Goal: Information Seeking & Learning: Learn about a topic

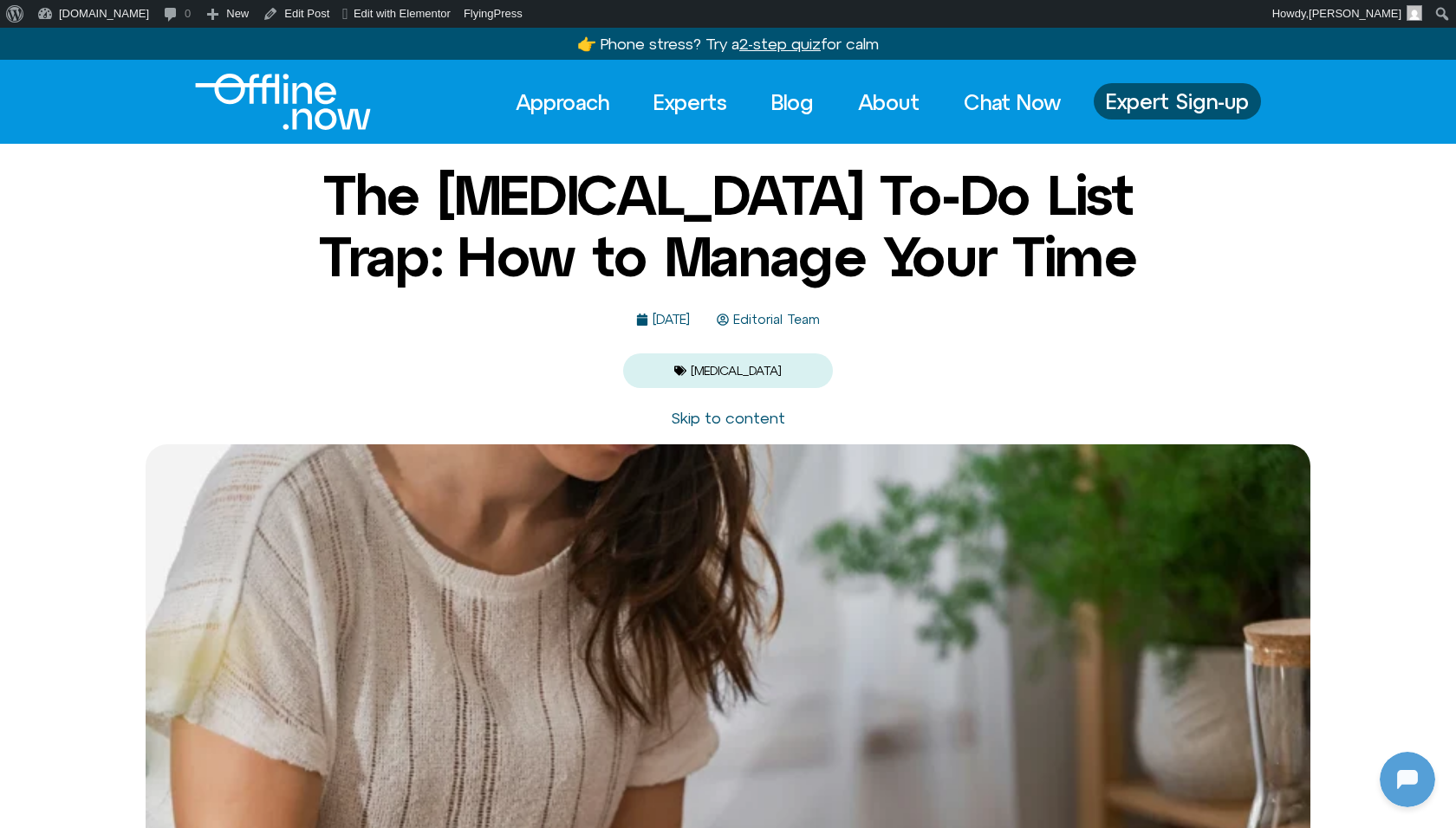
click at [783, 102] on link "Blog" at bounding box center [793, 102] width 73 height 39
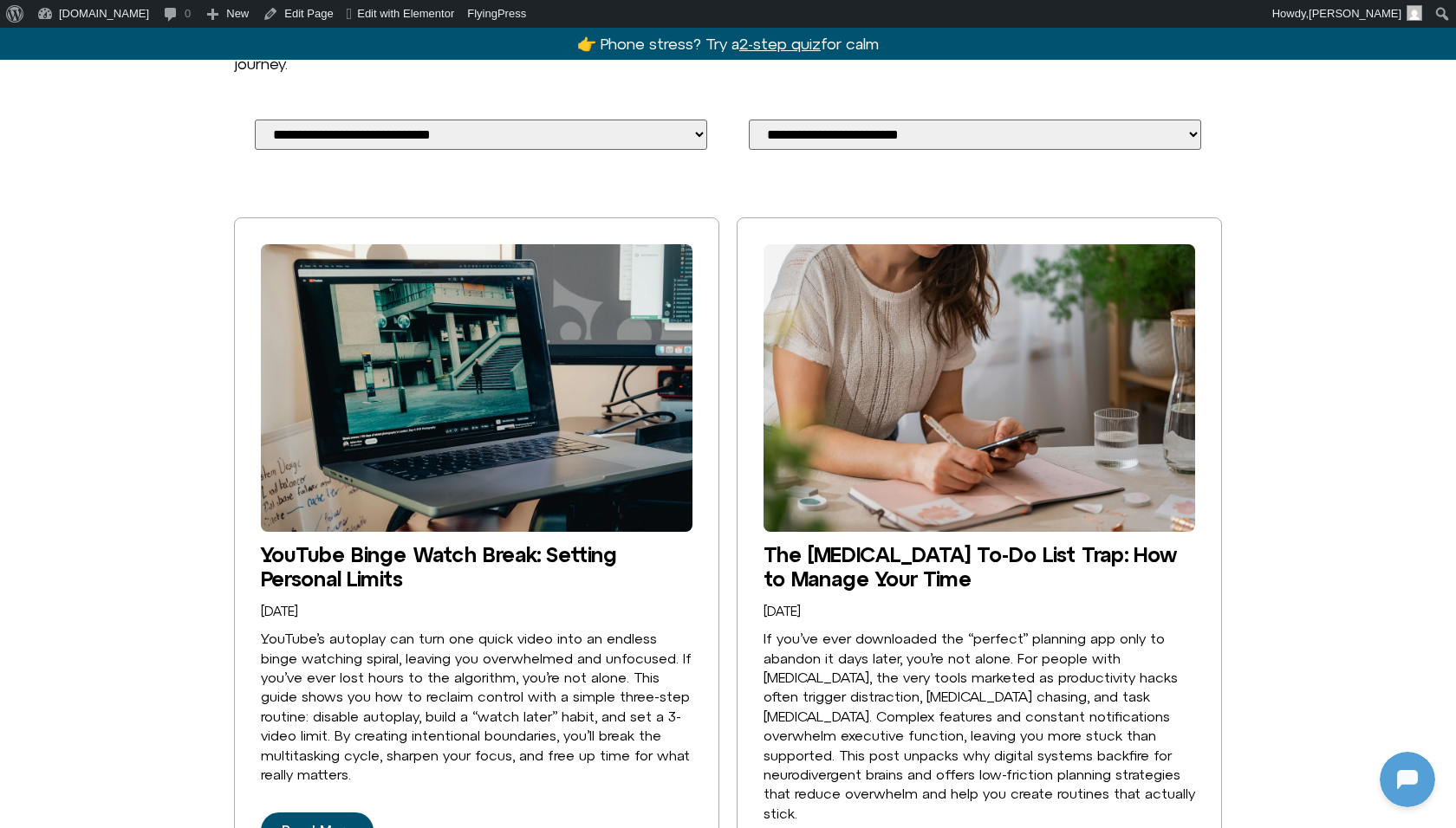
scroll to position [338, 0]
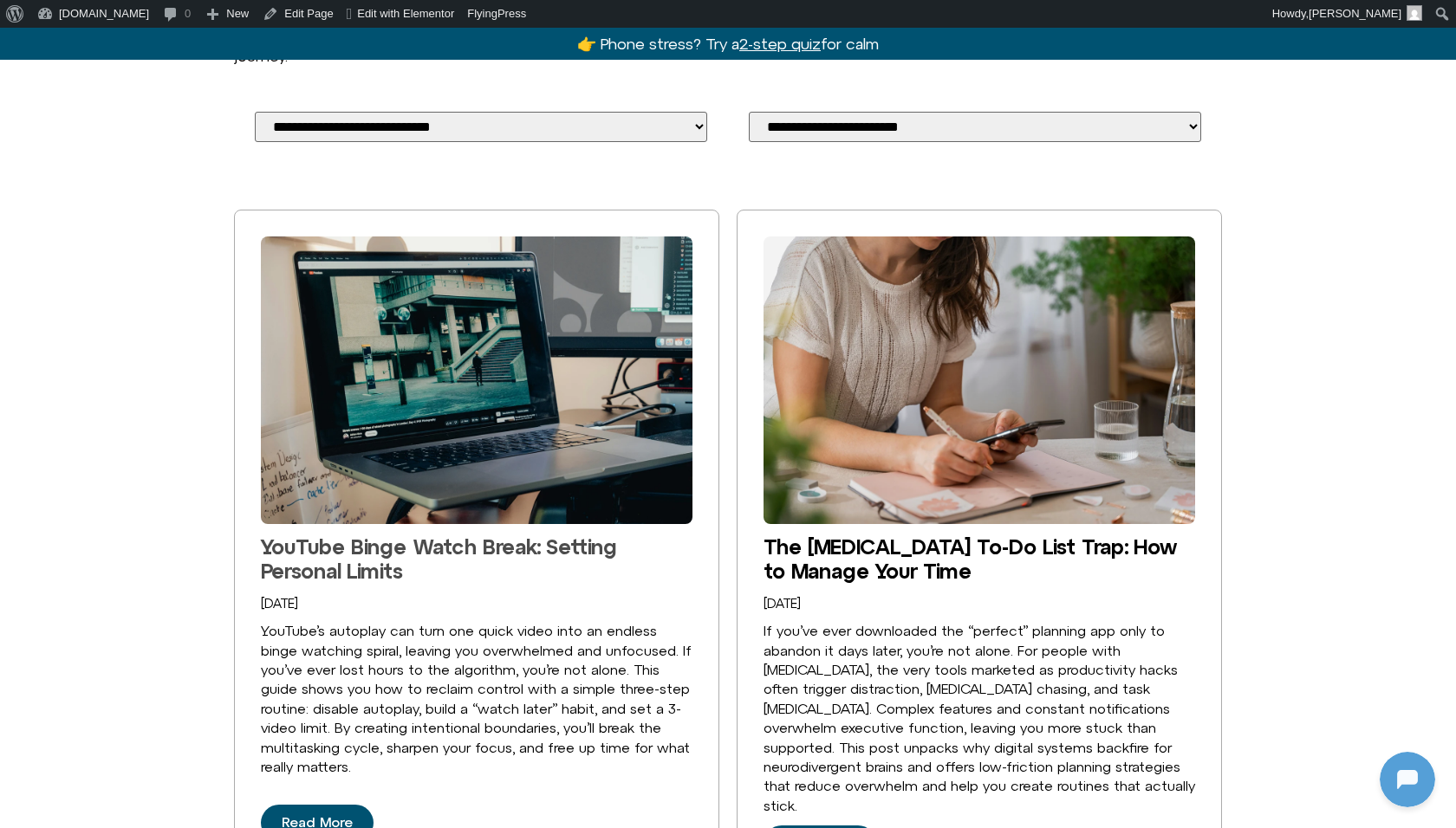
click at [410, 554] on link "YouTube Binge Watch Break: Setting Personal Limits" at bounding box center [438, 558] width 356 height 48
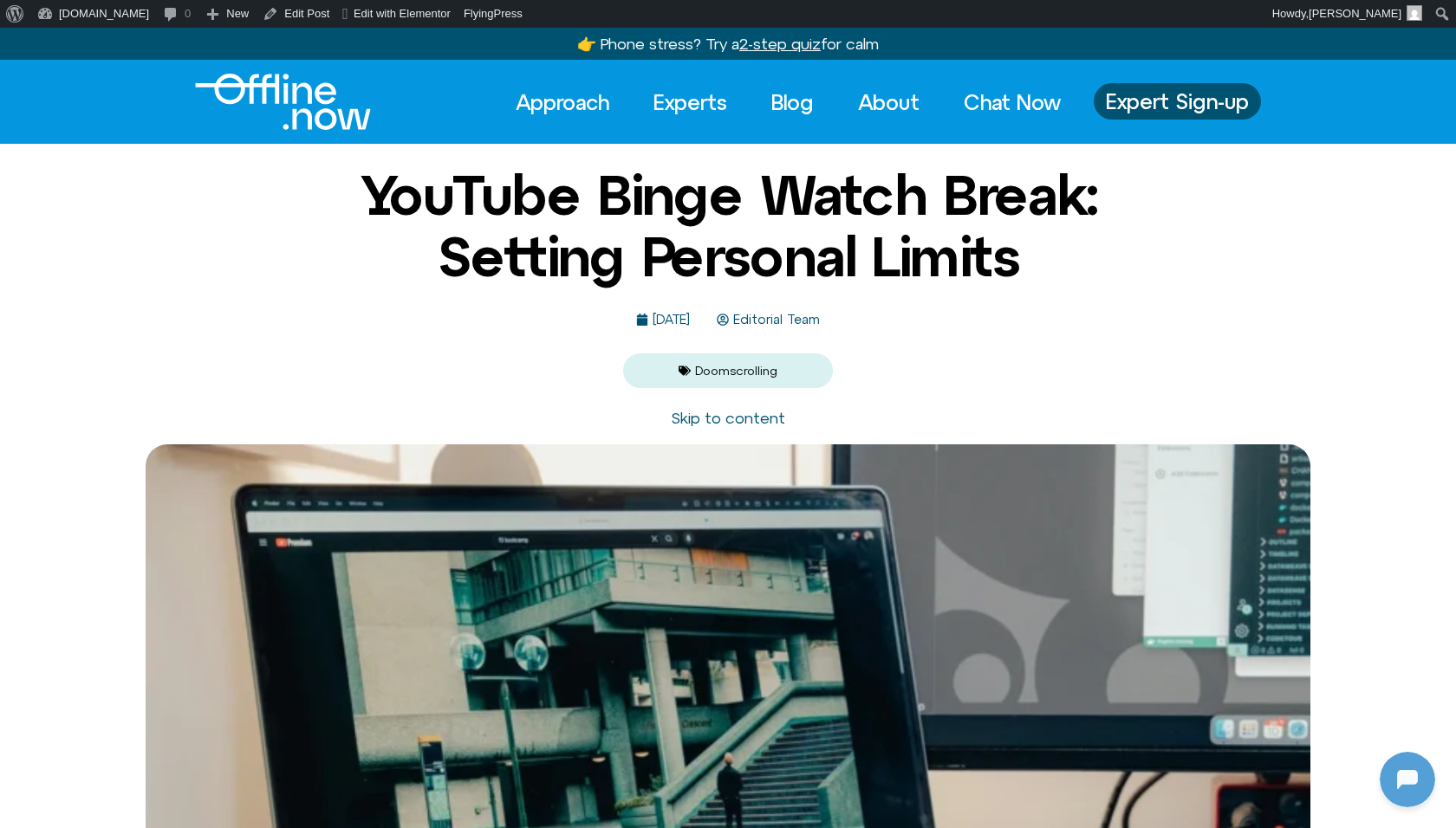
click at [716, 373] on link "Doomscrolling" at bounding box center [736, 370] width 82 height 13
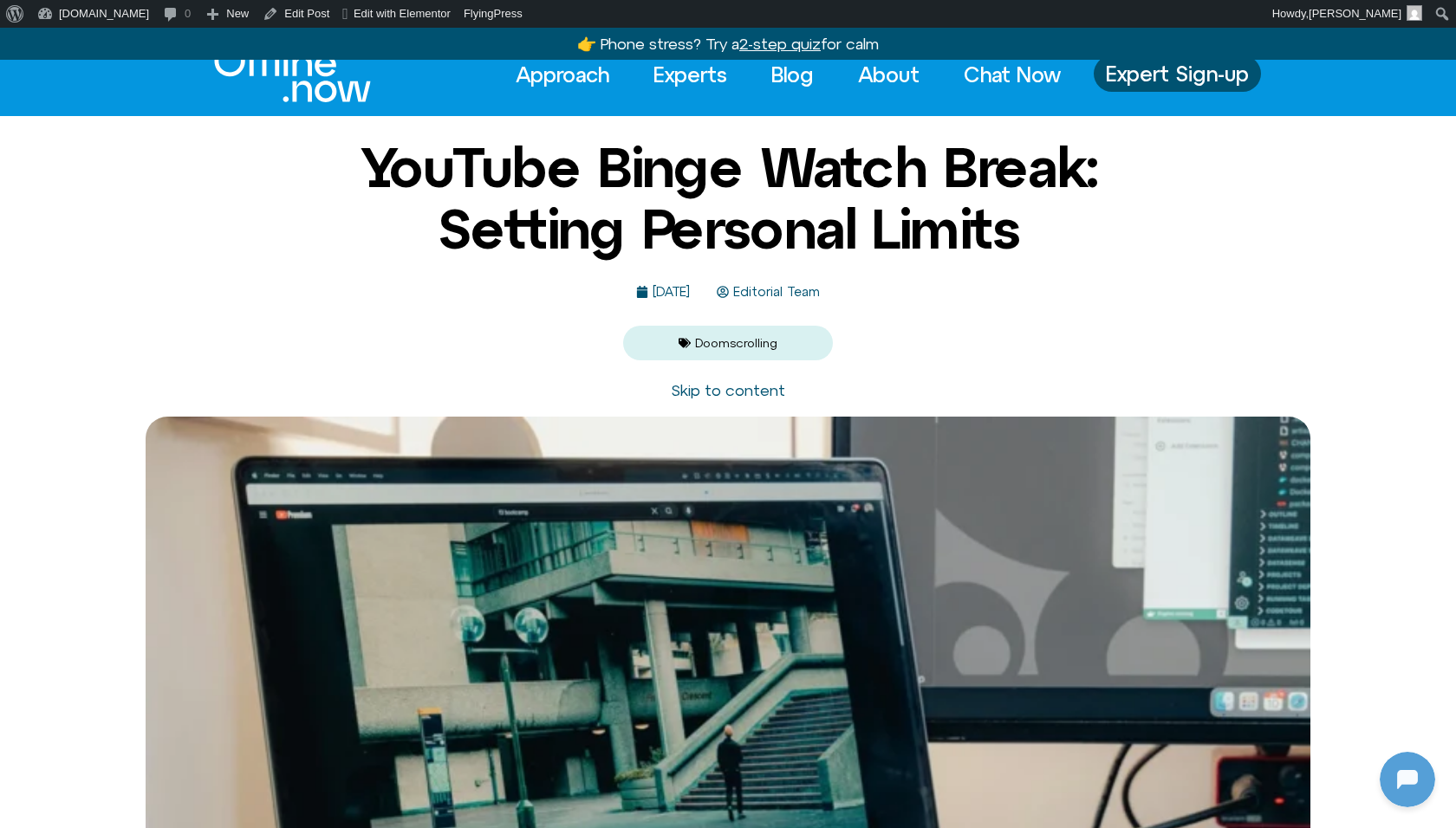
click at [747, 337] on link "Doomscrolling" at bounding box center [736, 343] width 82 height 13
click at [747, 338] on link "Doomscrolling" at bounding box center [736, 343] width 82 height 13
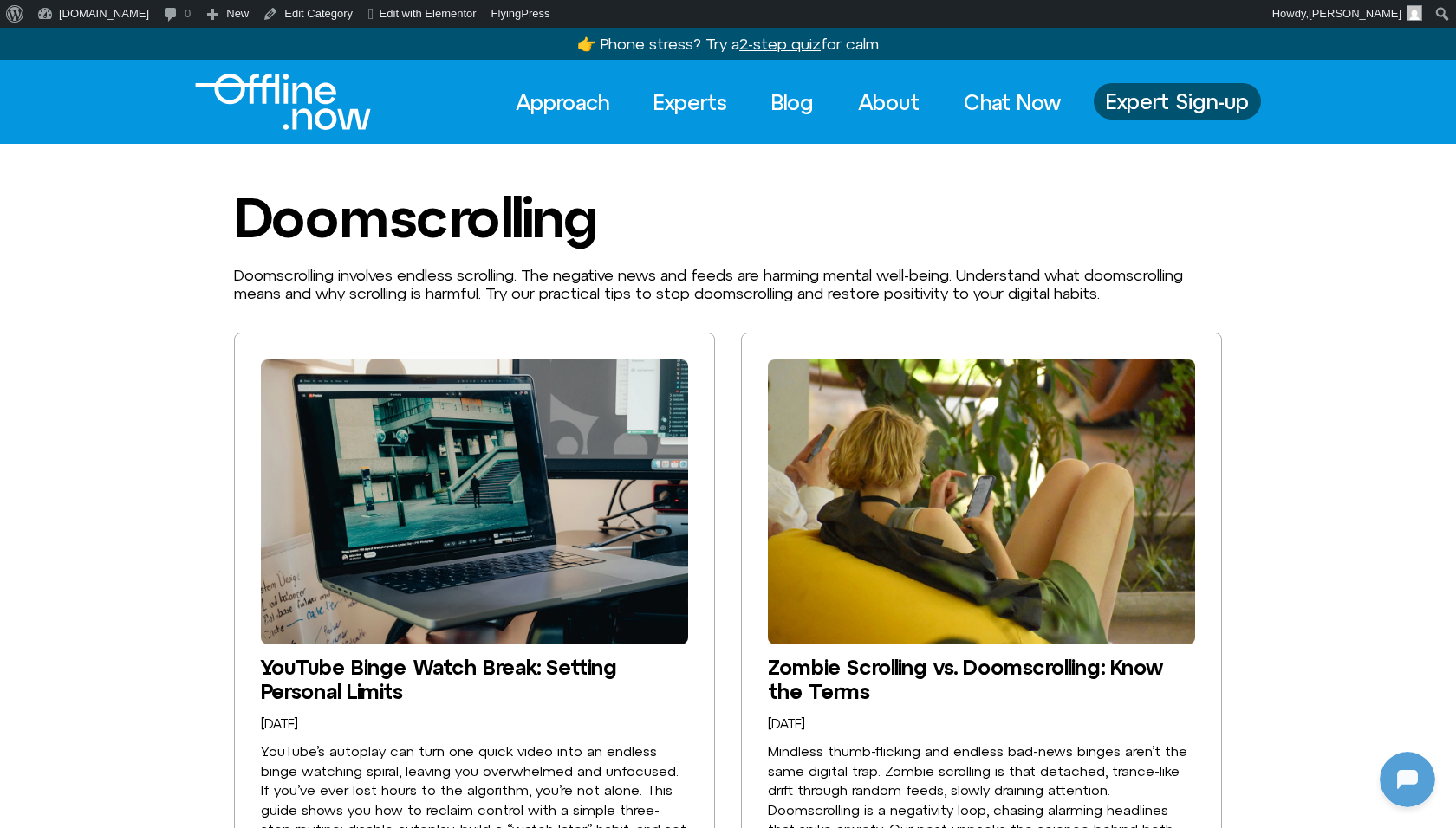
click at [1027, 282] on p "Doomscrolling involves endless scrolling. The negative news and feeds are harmi…" at bounding box center [728, 284] width 987 height 38
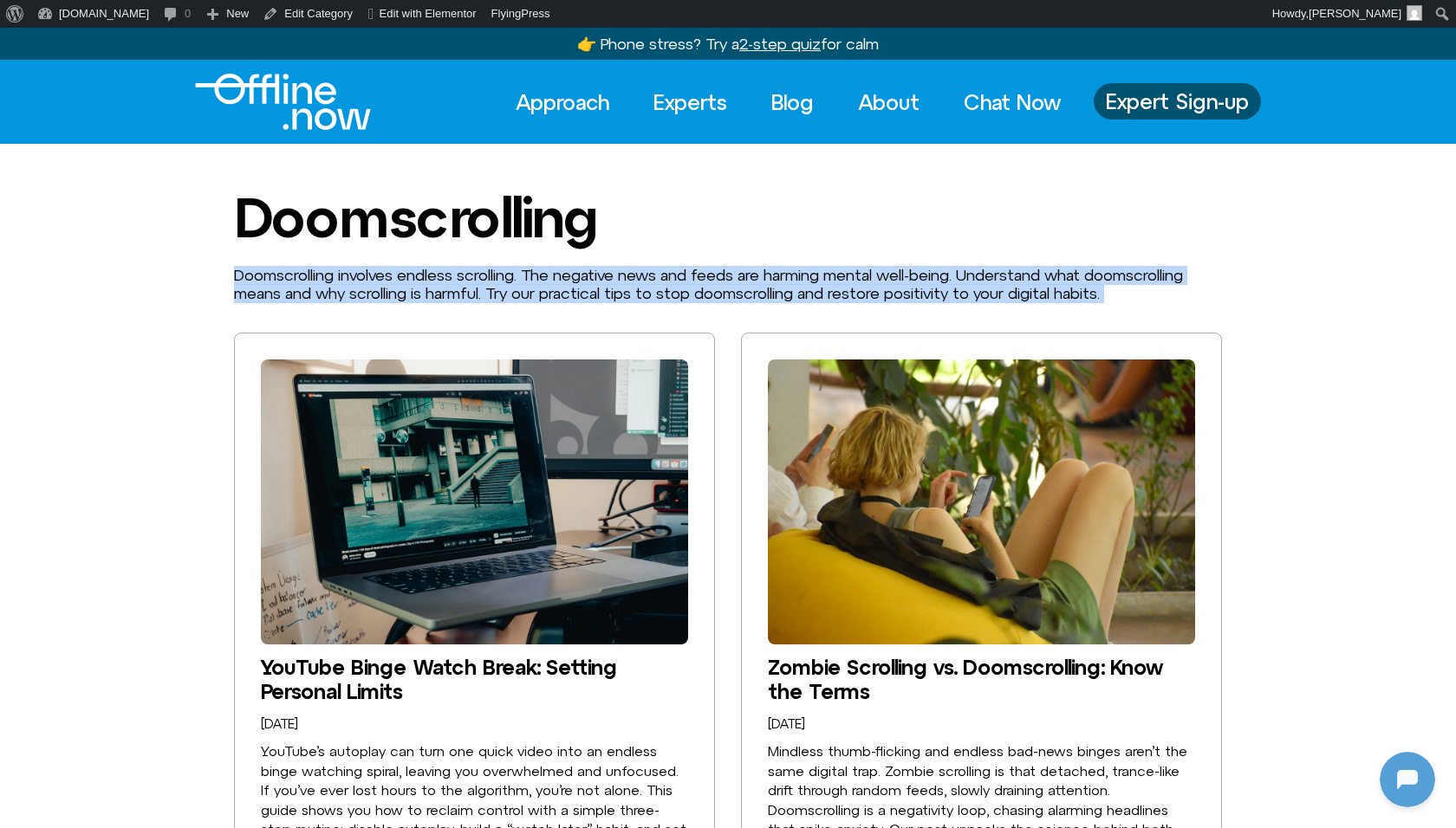
click at [1027, 282] on p "Doomscrolling involves endless scrolling. The negative news and feeds are harmi…" at bounding box center [728, 284] width 987 height 38
copy div "Doomscrolling involves endless scrolling. The negative news and feeds are harmi…"
click at [818, 276] on p "Doomscrolling involves endless scrolling. The negative news and feeds are harmi…" at bounding box center [728, 284] width 987 height 38
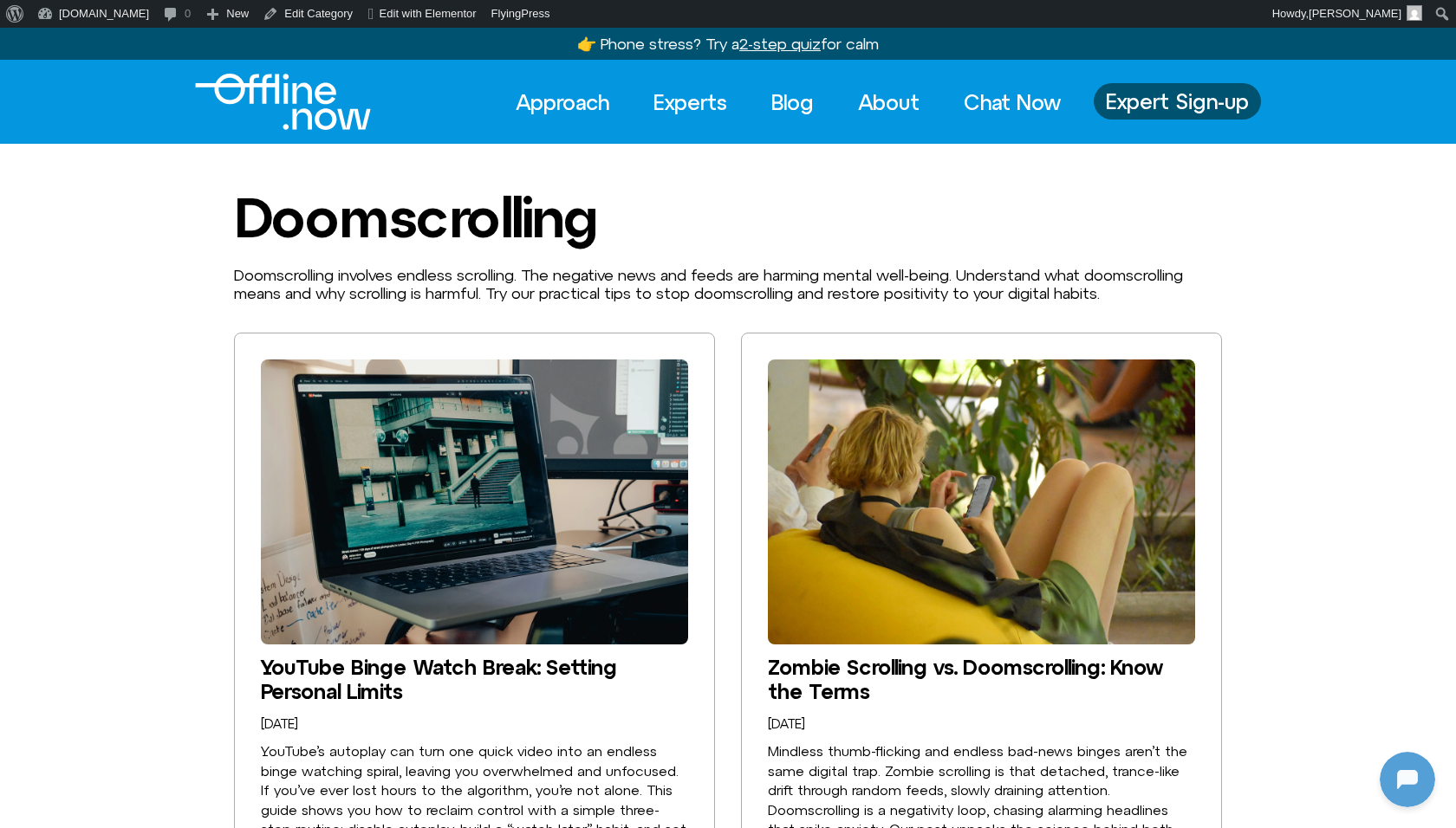
click at [324, 107] on img "Logo" at bounding box center [283, 101] width 175 height 56
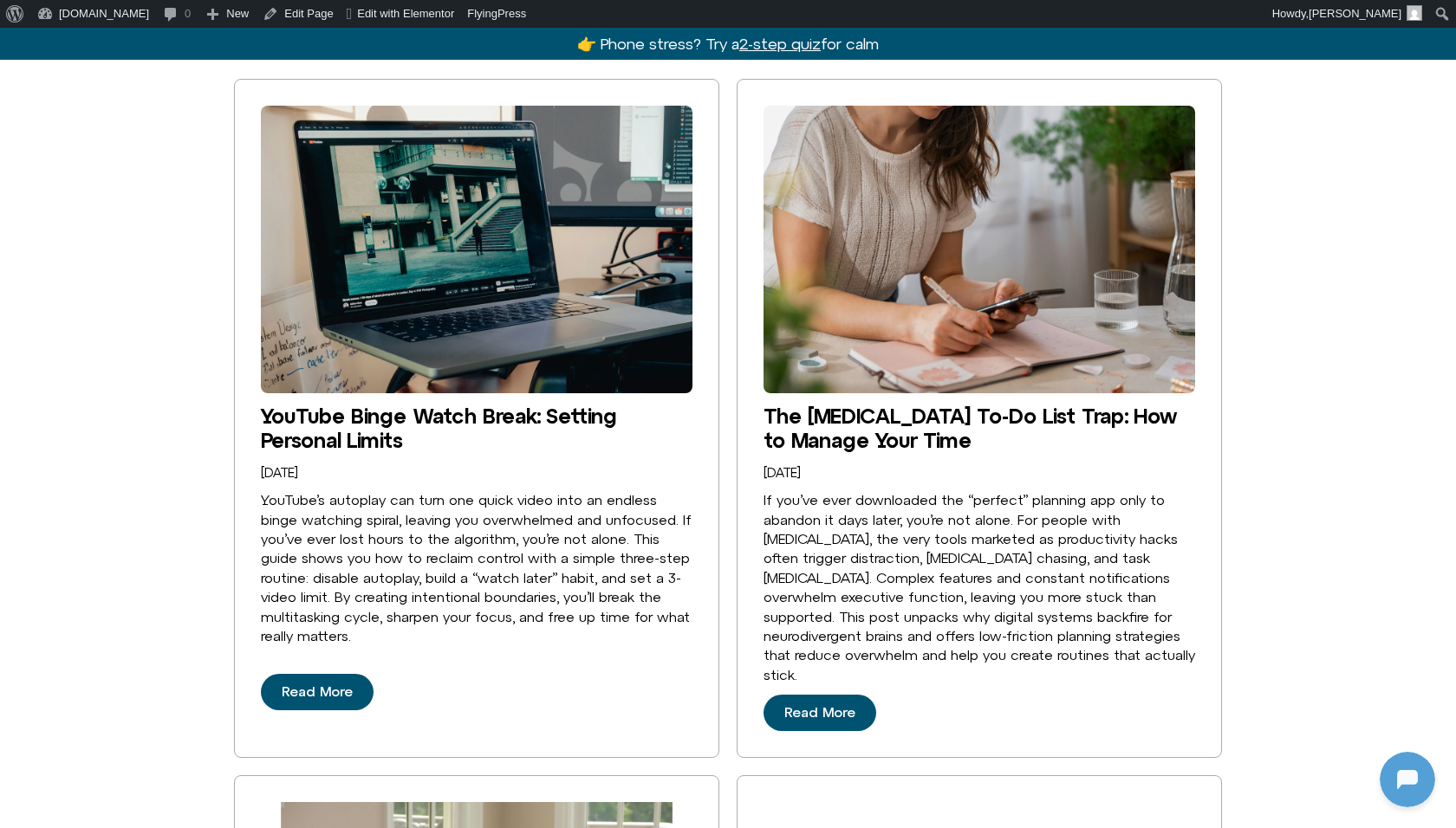
scroll to position [470, 0]
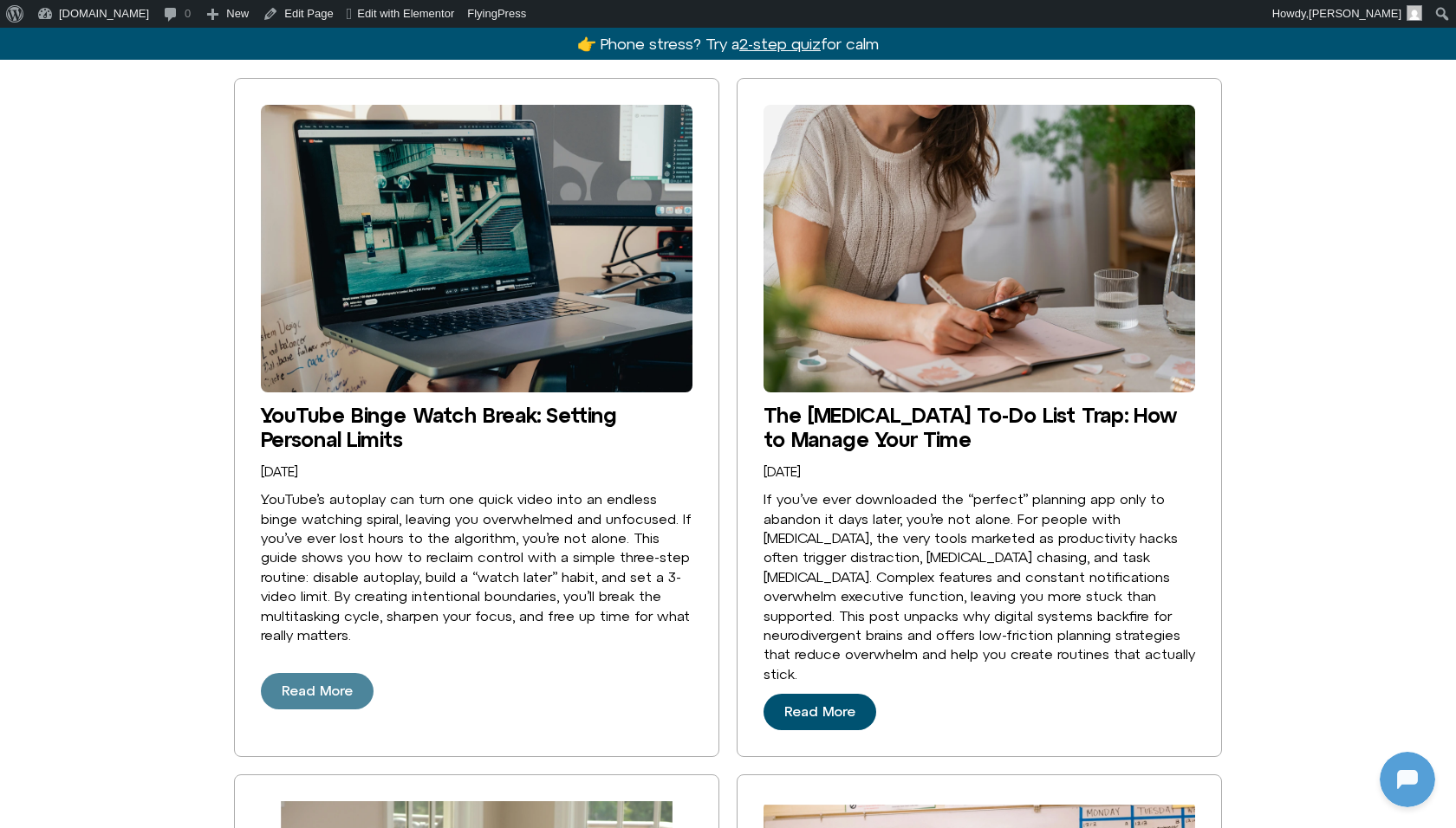
click at [352, 688] on link "Read More" at bounding box center [316, 691] width 113 height 37
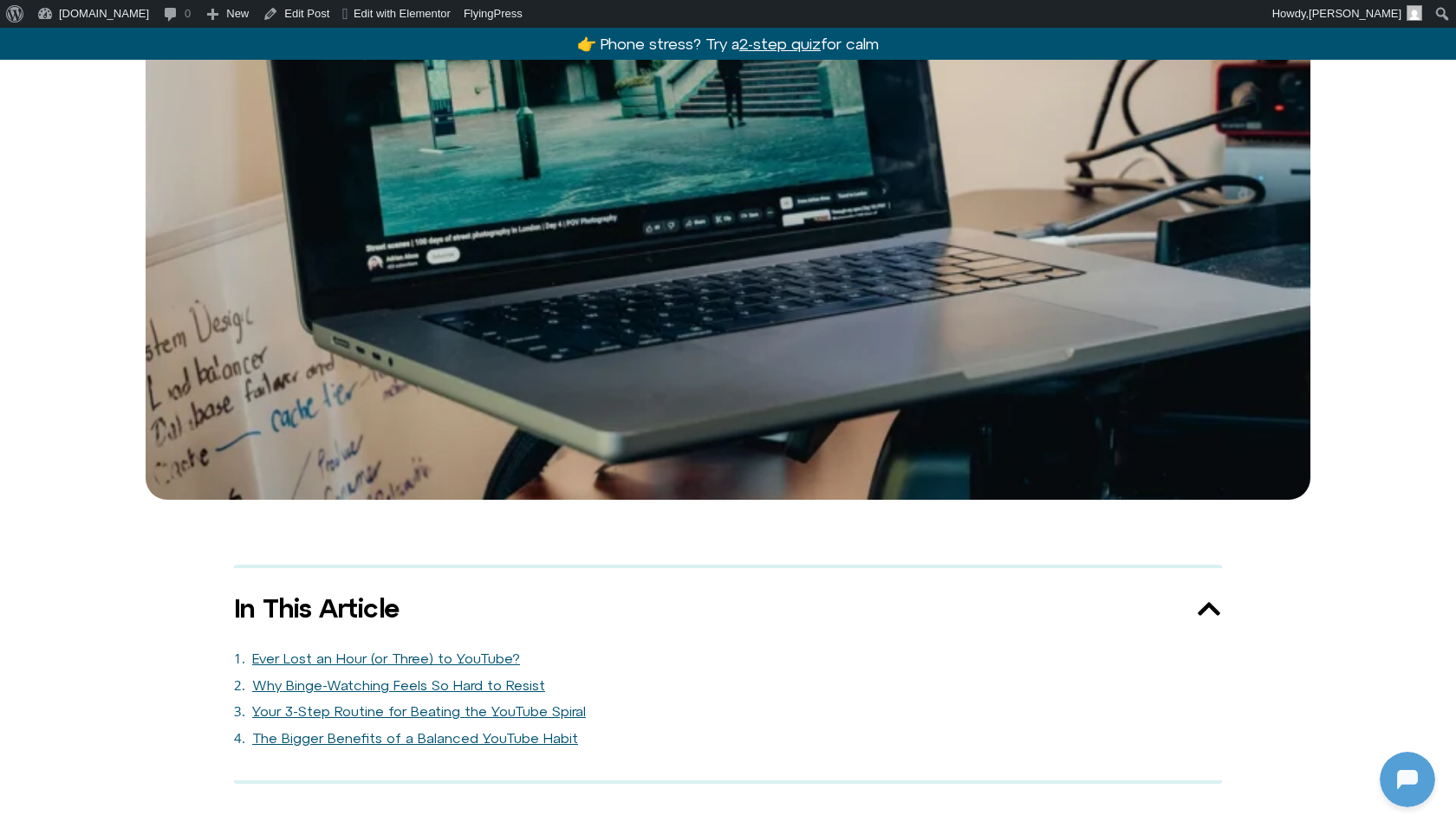
scroll to position [697, 0]
